Goal: Information Seeking & Learning: Compare options

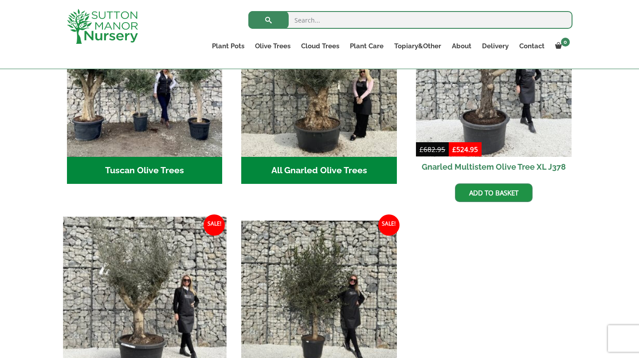
scroll to position [332, 0]
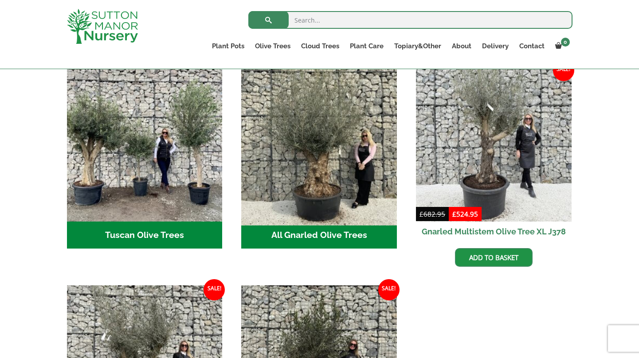
click at [302, 189] on img "Visit product category All Gnarled Olive Trees" at bounding box center [319, 143] width 163 height 163
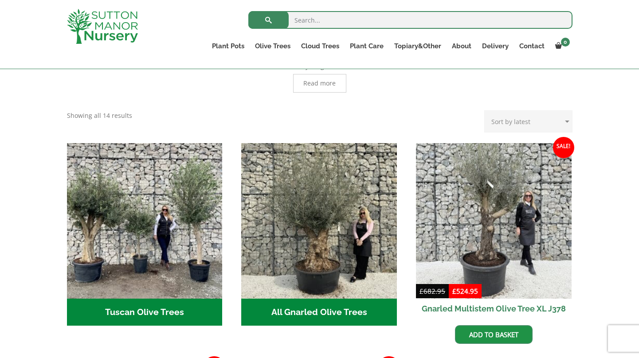
scroll to position [257, 0]
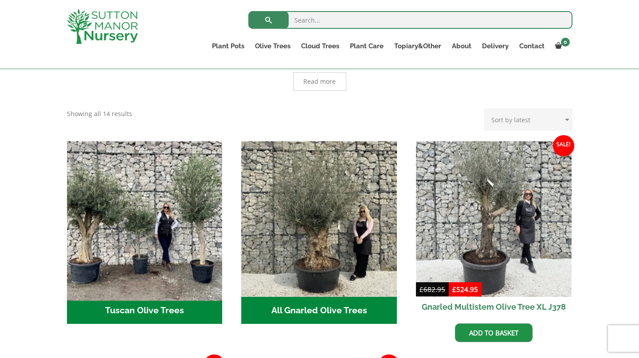
click at [155, 204] on img "Visit product category Tuscan Olive Trees" at bounding box center [144, 218] width 163 height 163
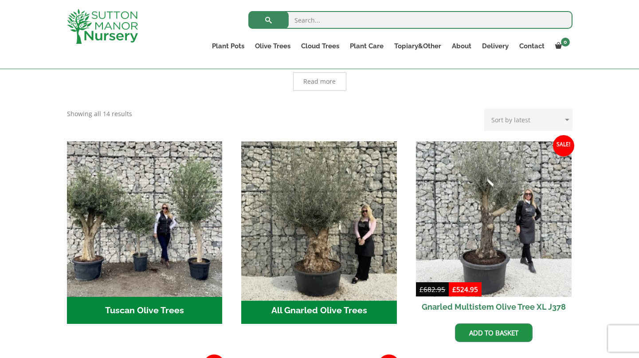
click at [326, 192] on img "Visit product category All Gnarled Olive Trees" at bounding box center [319, 218] width 163 height 163
click at [291, 212] on img "Visit product category All Gnarled Olive Trees" at bounding box center [319, 218] width 163 height 163
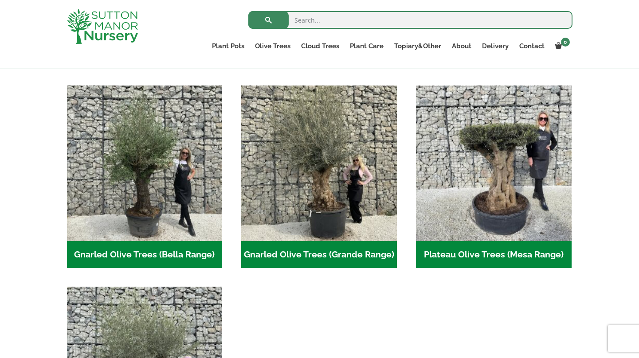
scroll to position [177, 0]
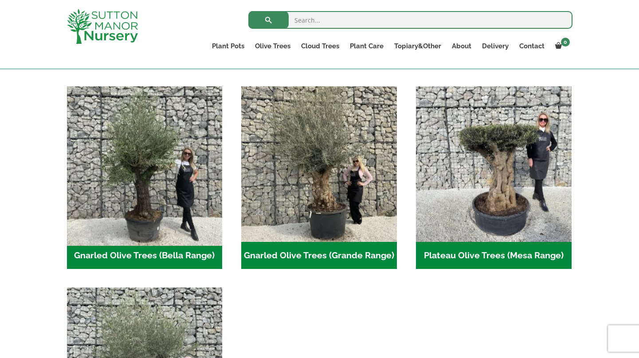
click at [152, 175] on img "Visit product category Gnarled Olive Trees (Bella Range)" at bounding box center [144, 163] width 163 height 163
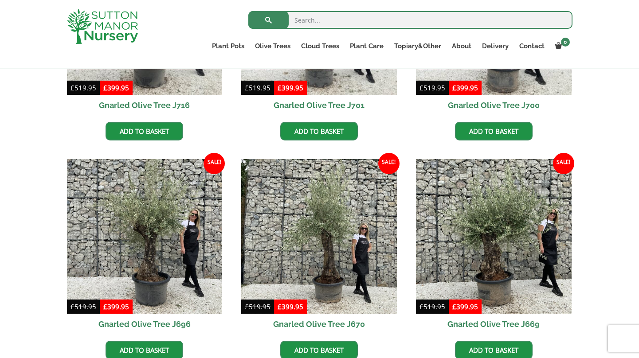
scroll to position [371, 0]
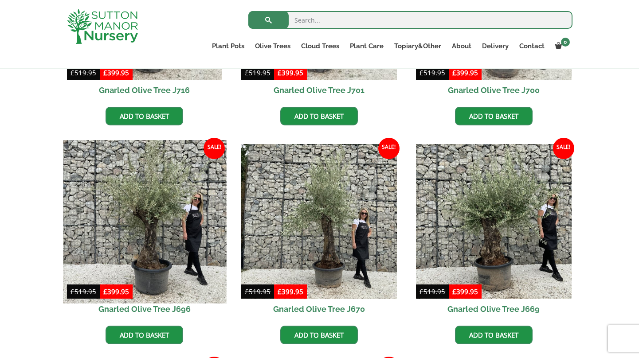
click at [156, 224] on img at bounding box center [144, 221] width 163 height 163
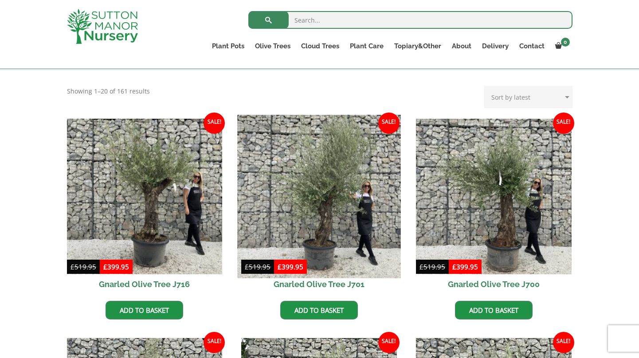
scroll to position [172, 0]
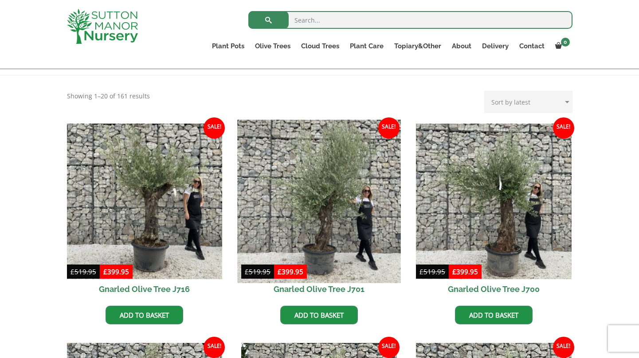
click at [324, 190] on img at bounding box center [319, 201] width 163 height 163
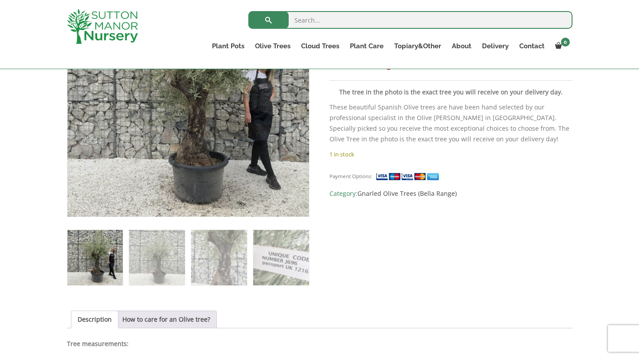
scroll to position [229, 0]
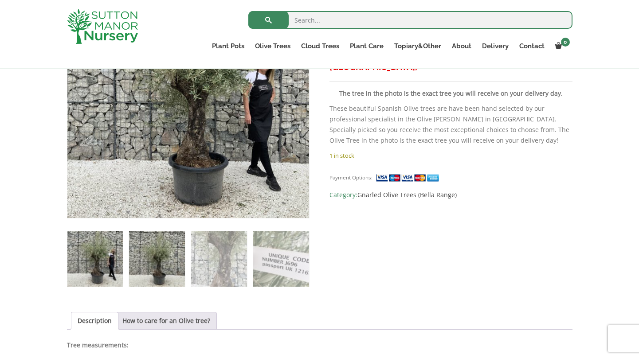
click at [159, 259] on img at bounding box center [156, 259] width 55 height 55
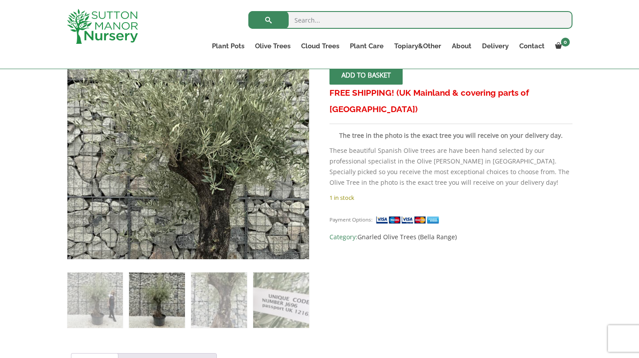
scroll to position [188, 0]
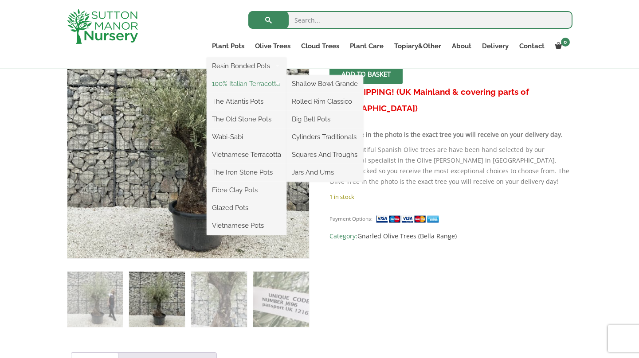
click at [228, 85] on link "100% Italian Terracotta" at bounding box center [247, 83] width 80 height 13
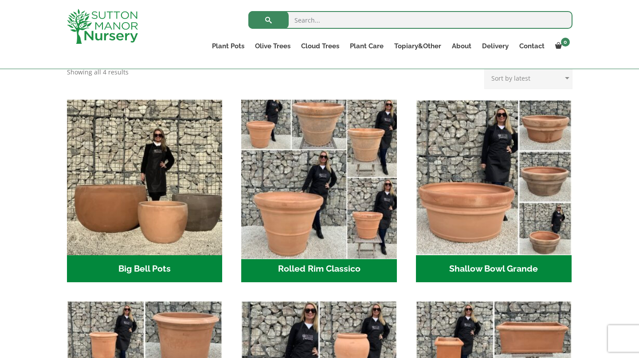
scroll to position [231, 0]
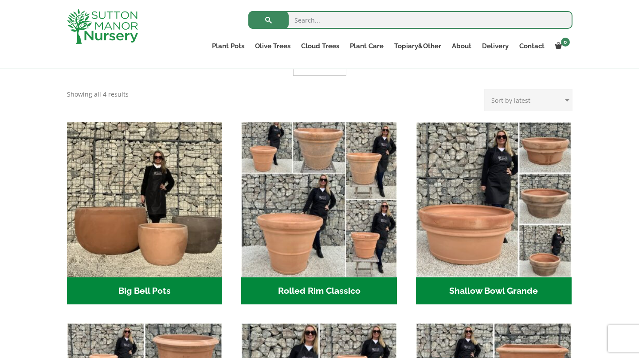
click at [161, 287] on h2 "Big Bell Pots (10)" at bounding box center [145, 291] width 156 height 27
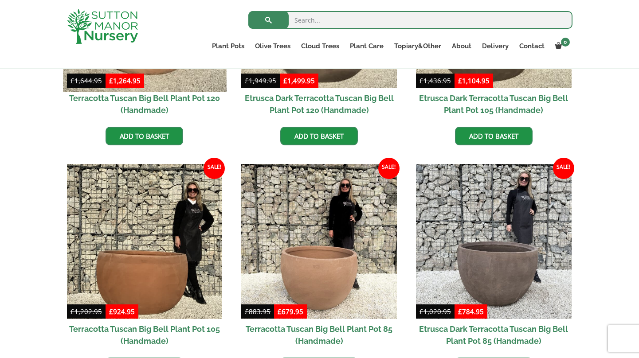
scroll to position [364, 0]
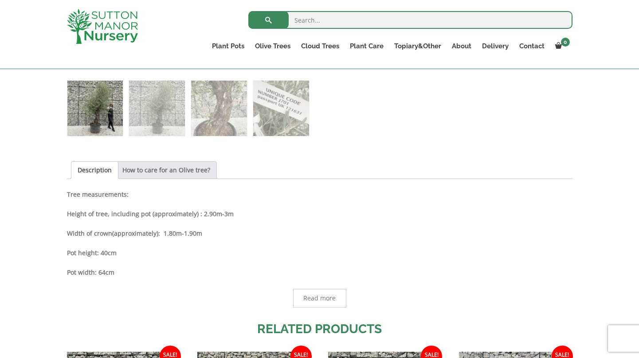
scroll to position [368, 0]
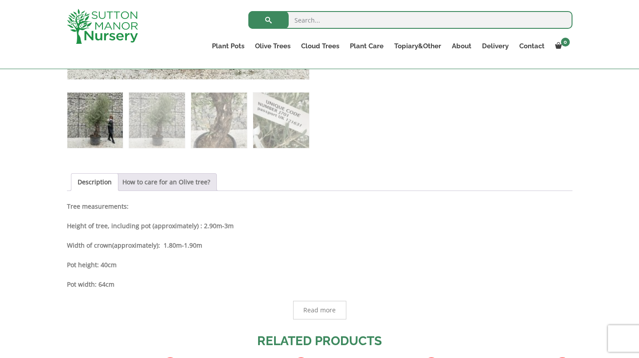
click at [189, 182] on link "How to care for an Olive tree?" at bounding box center [166, 182] width 88 height 17
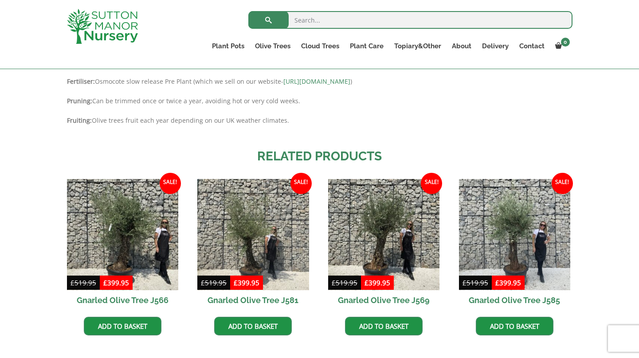
scroll to position [676, 0]
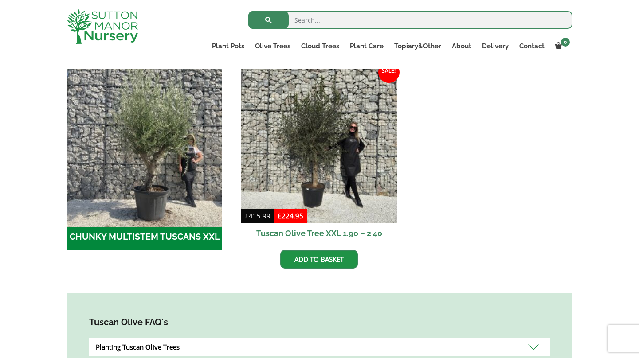
scroll to position [273, 0]
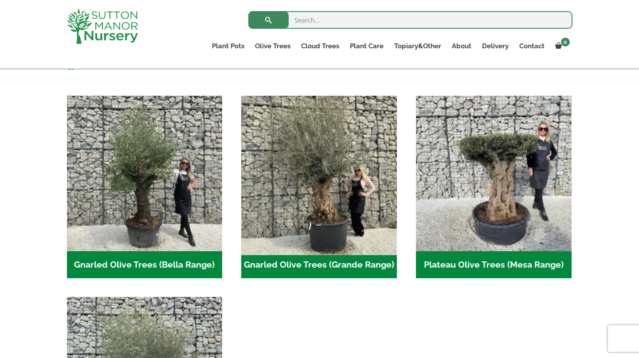
click at [320, 154] on img "Visit product category Gnarled Olive Trees (Grande Range)" at bounding box center [319, 173] width 163 height 163
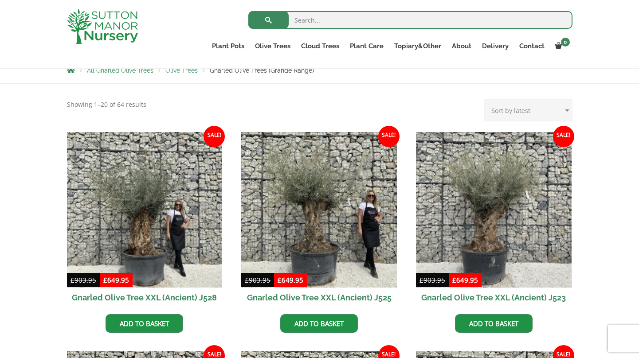
scroll to position [163, 0]
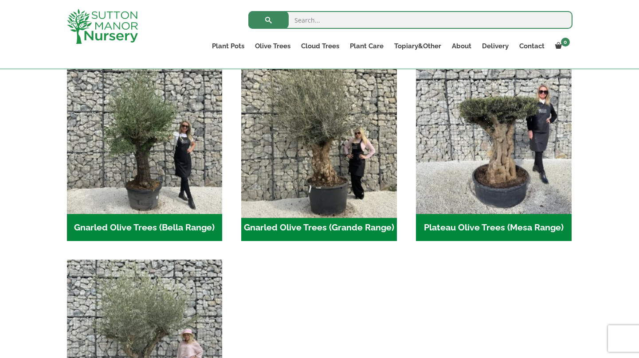
scroll to position [209, 0]
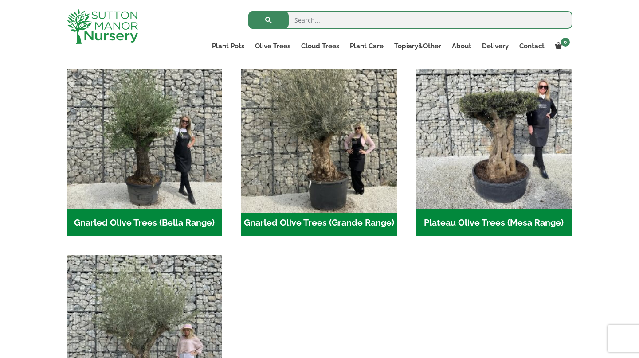
click at [310, 175] on img "Visit product category Gnarled Olive Trees (Grande Range)" at bounding box center [319, 131] width 163 height 163
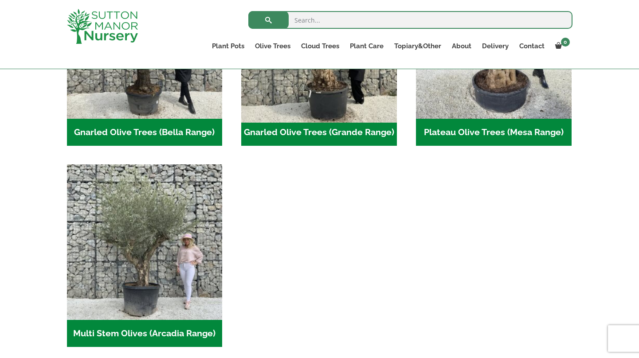
scroll to position [339, 0]
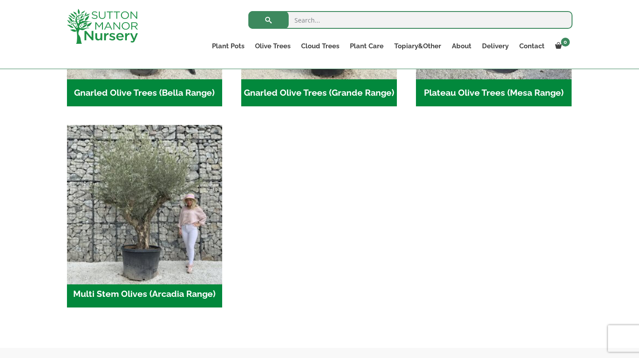
click at [149, 182] on img "Visit product category Multi Stem Olives (Arcadia Range)" at bounding box center [144, 203] width 163 height 163
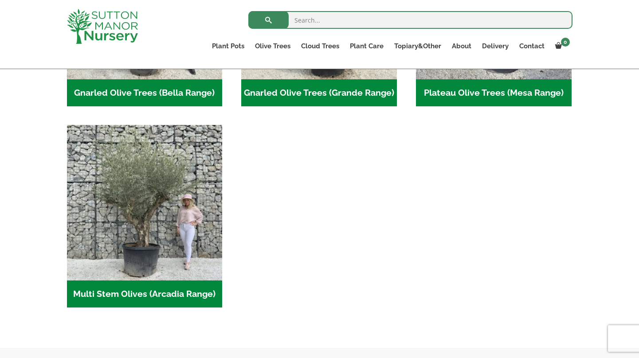
scroll to position [156, 0]
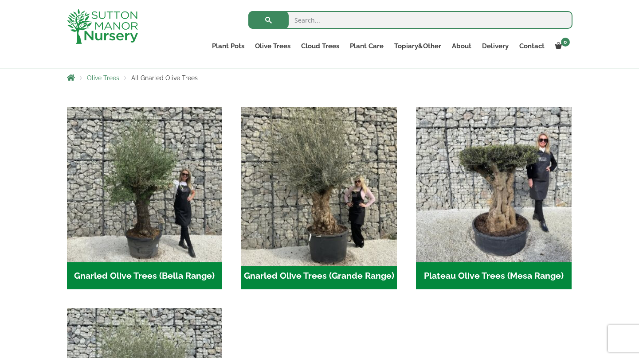
click at [312, 183] on img "Visit product category Gnarled Olive Trees (Grande Range)" at bounding box center [319, 184] width 163 height 163
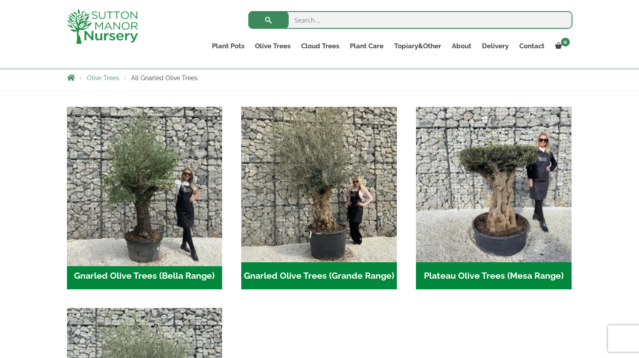
click at [170, 221] on img "Visit product category Gnarled Olive Trees (Bella Range)" at bounding box center [144, 184] width 163 height 163
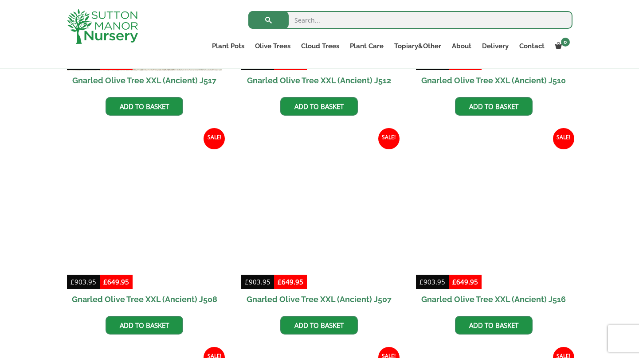
scroll to position [651, 0]
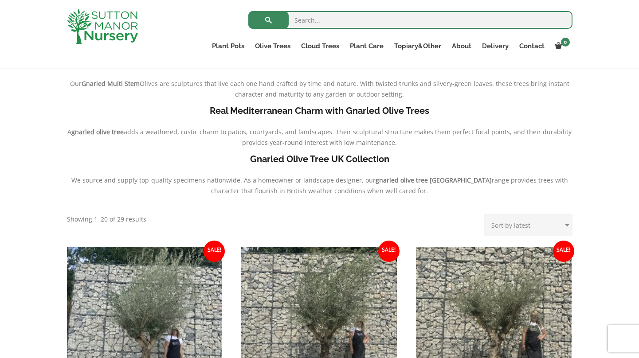
scroll to position [329, 0]
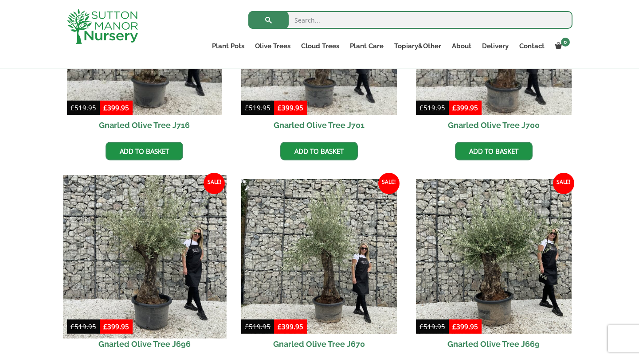
scroll to position [192, 0]
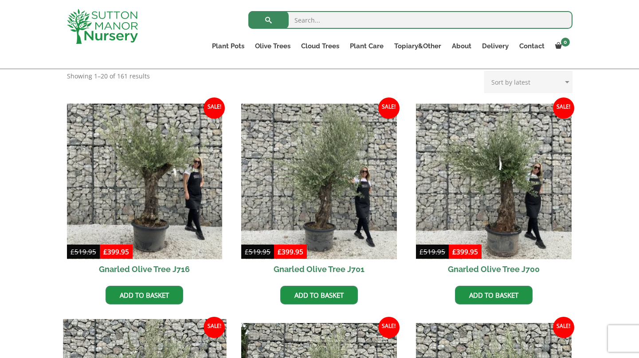
click at [172, 207] on img at bounding box center [145, 182] width 156 height 156
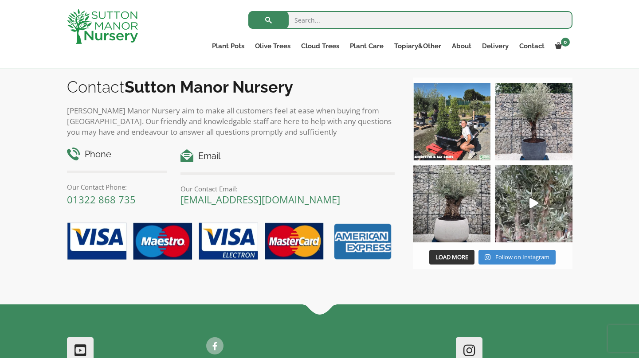
scroll to position [919, 0]
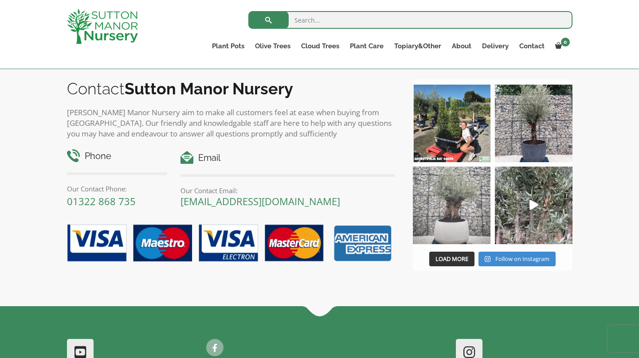
click at [453, 205] on img at bounding box center [452, 206] width 78 height 78
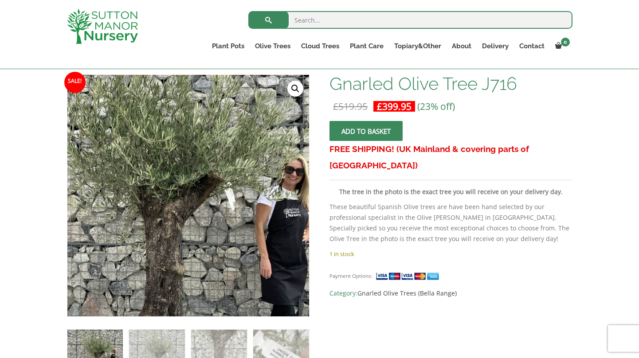
scroll to position [230, 0]
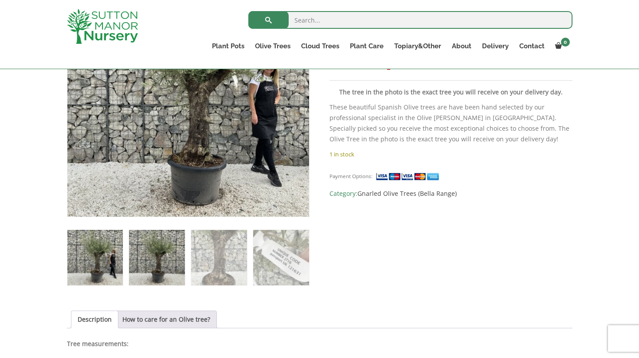
click at [147, 257] on img at bounding box center [156, 257] width 55 height 55
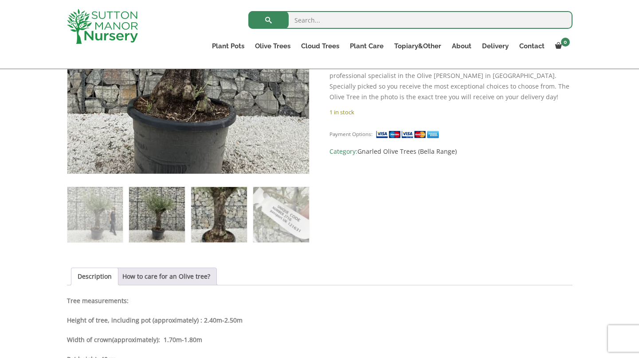
scroll to position [274, 0]
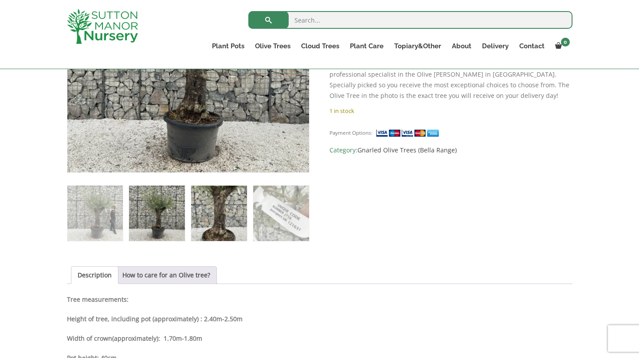
click at [215, 213] on img at bounding box center [218, 213] width 55 height 55
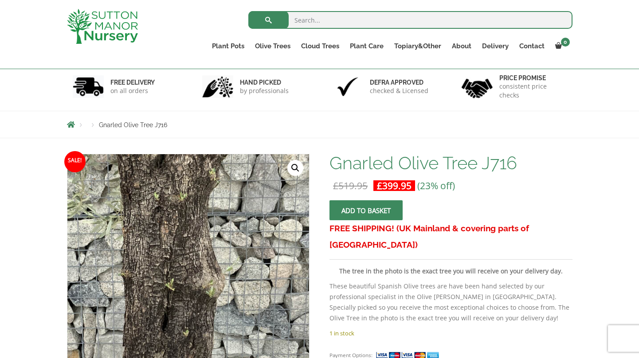
scroll to position [49, 0]
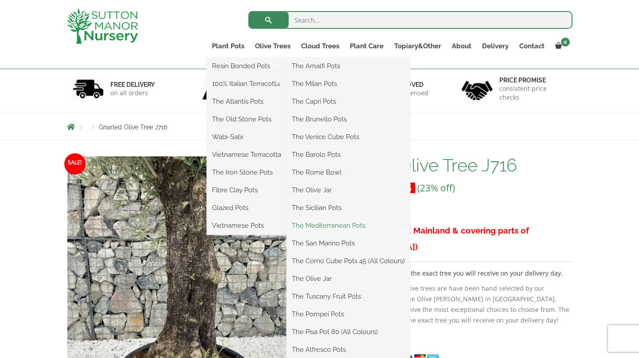
click at [354, 227] on link "The Mediterranean Pots" at bounding box center [349, 225] width 124 height 13
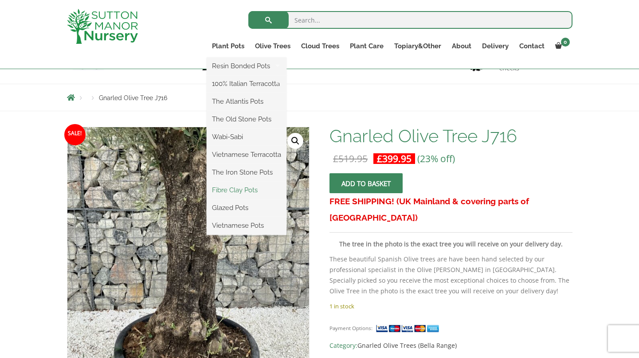
scroll to position [79, 0]
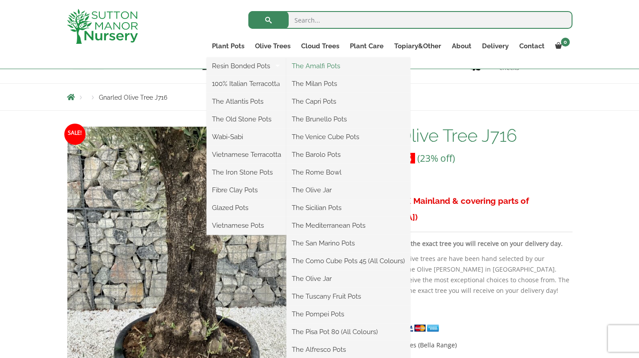
click at [334, 64] on link "The Amalfi Pots" at bounding box center [349, 65] width 124 height 13
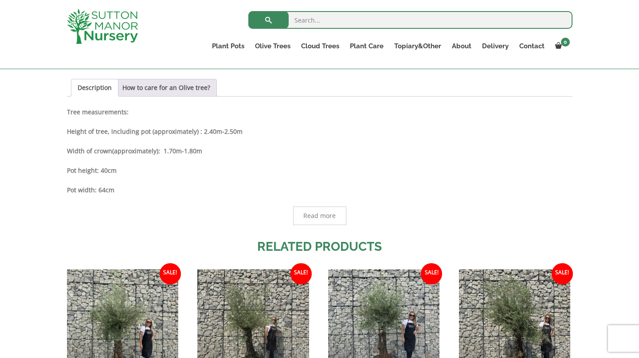
scroll to position [465, 0]
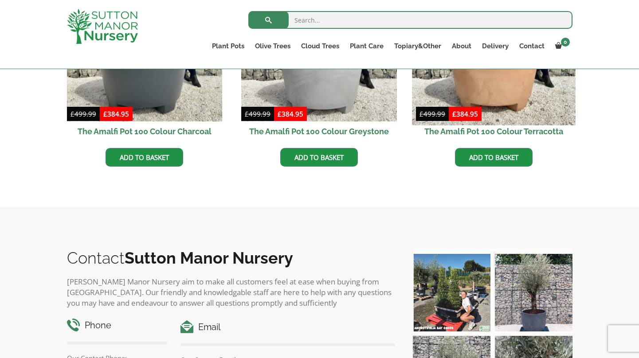
scroll to position [196, 0]
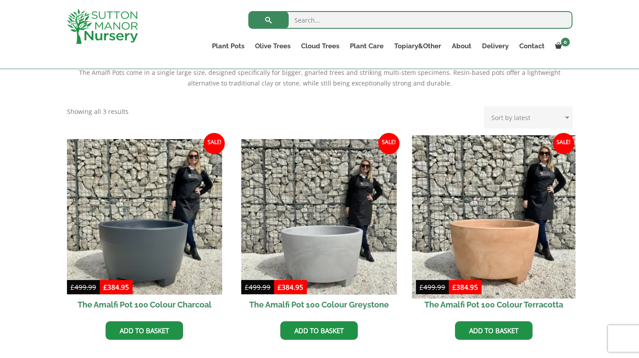
click at [495, 243] on img at bounding box center [493, 216] width 163 height 163
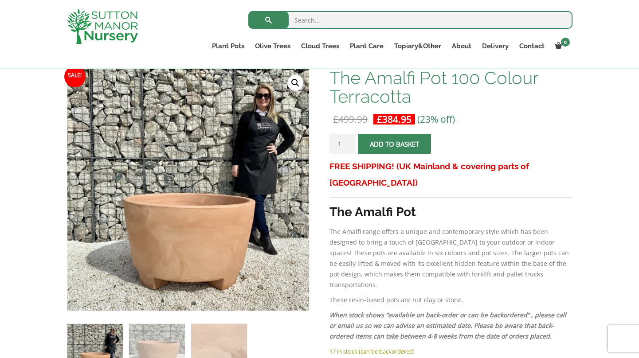
scroll to position [137, 0]
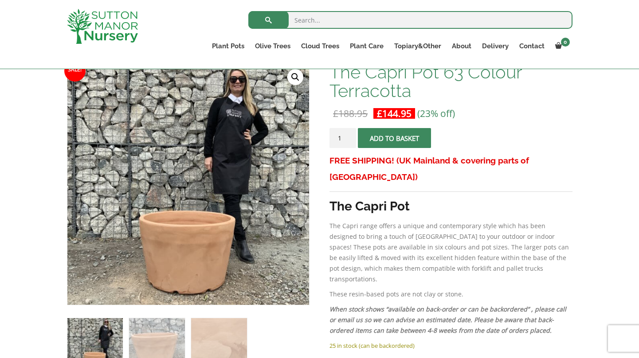
scroll to position [229, 0]
